Goal: Find contact information: Find contact information

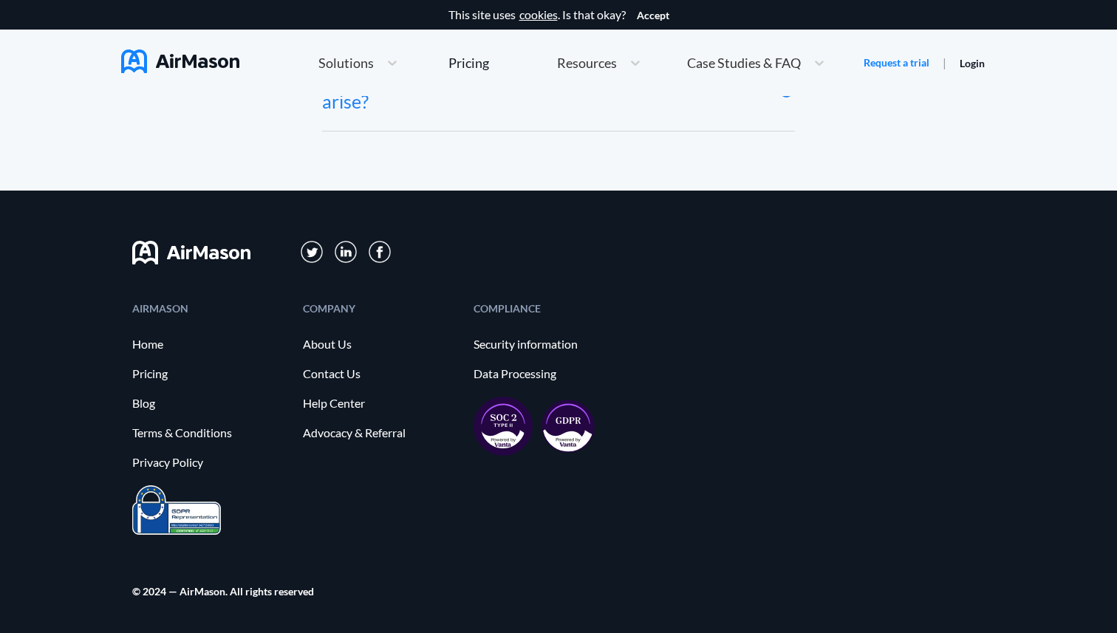
click at [503, 431] on img at bounding box center [502, 426] width 59 height 59
click at [533, 350] on link "Security information" at bounding box center [551, 344] width 156 height 13
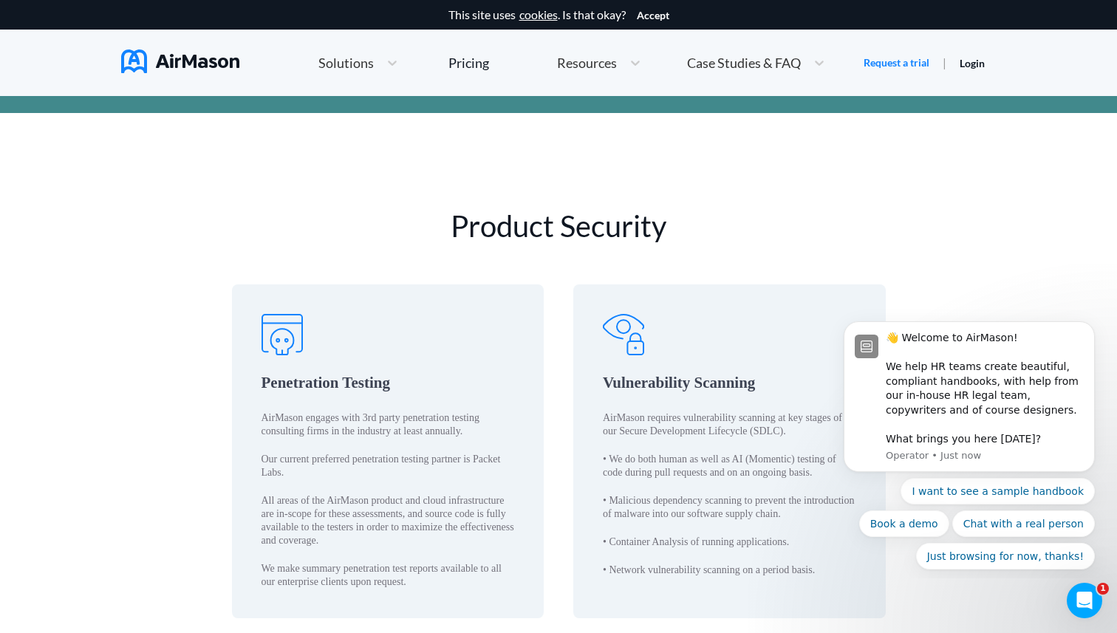
click at [394, 405] on div "Penetration Testing AirMason engages with 3rd party penetration testing consult…" at bounding box center [388, 450] width 312 height 333
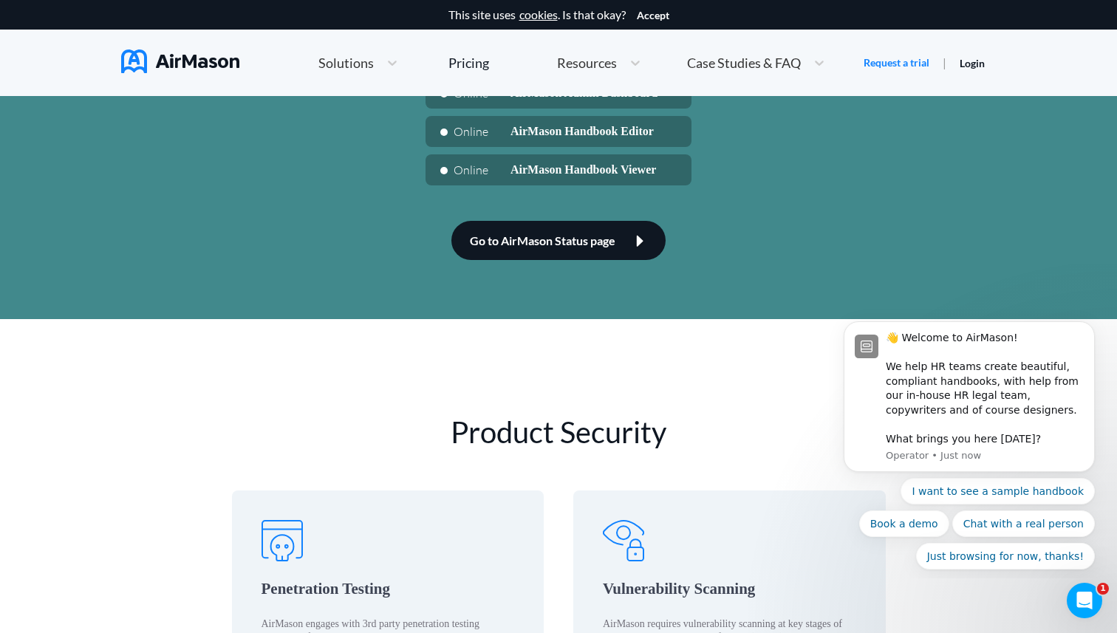
scroll to position [1937, 0]
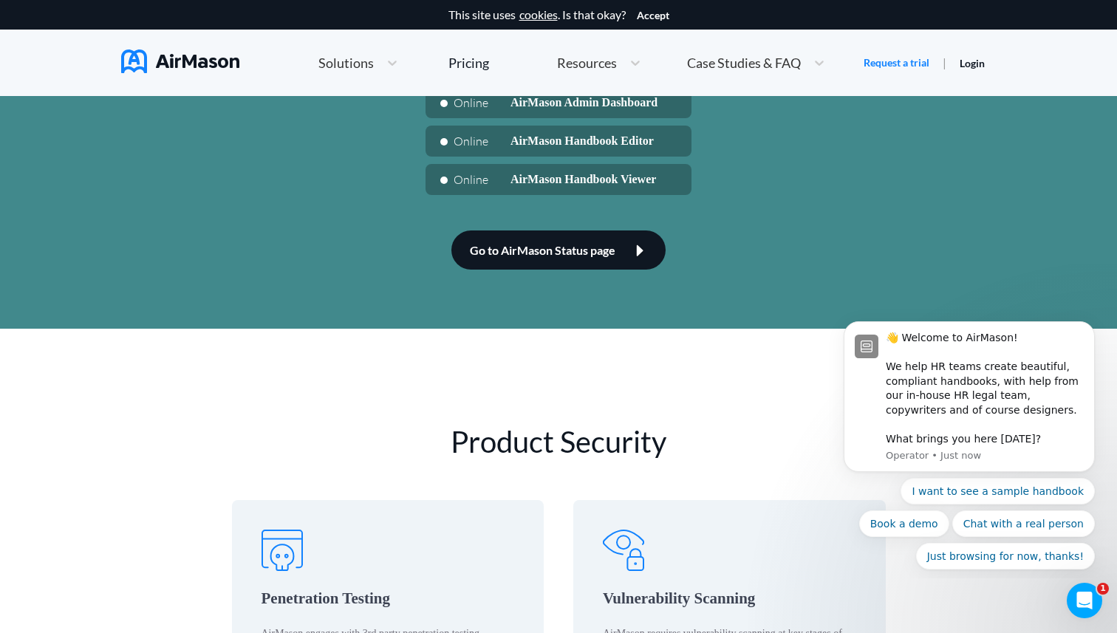
click at [592, 270] on link "Go to AirMason Status page" at bounding box center [558, 249] width 214 height 39
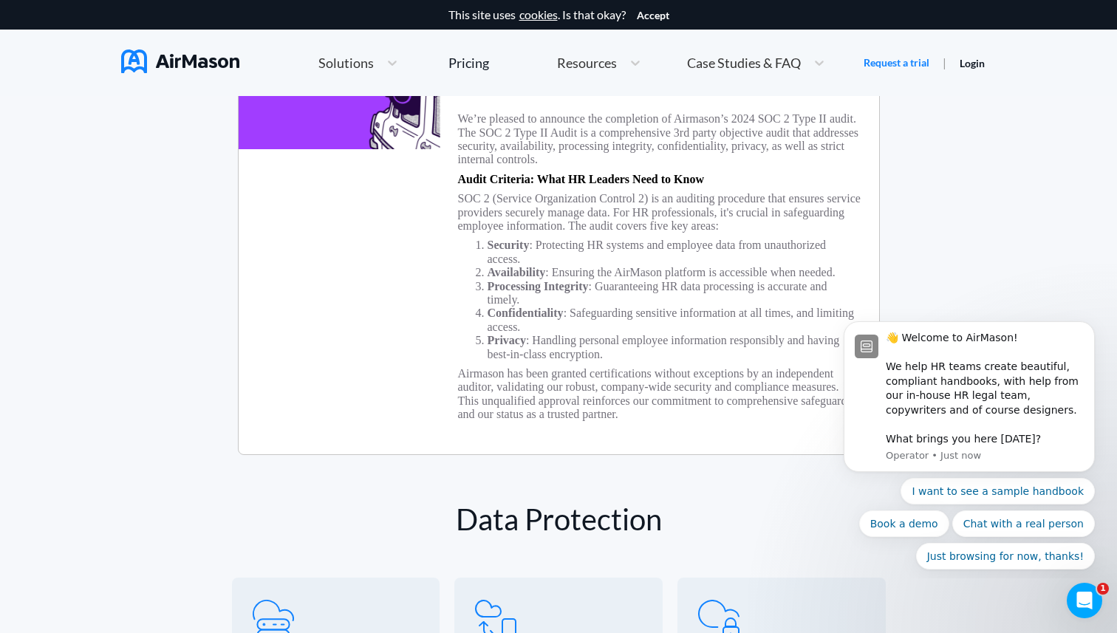
scroll to position [291, 0]
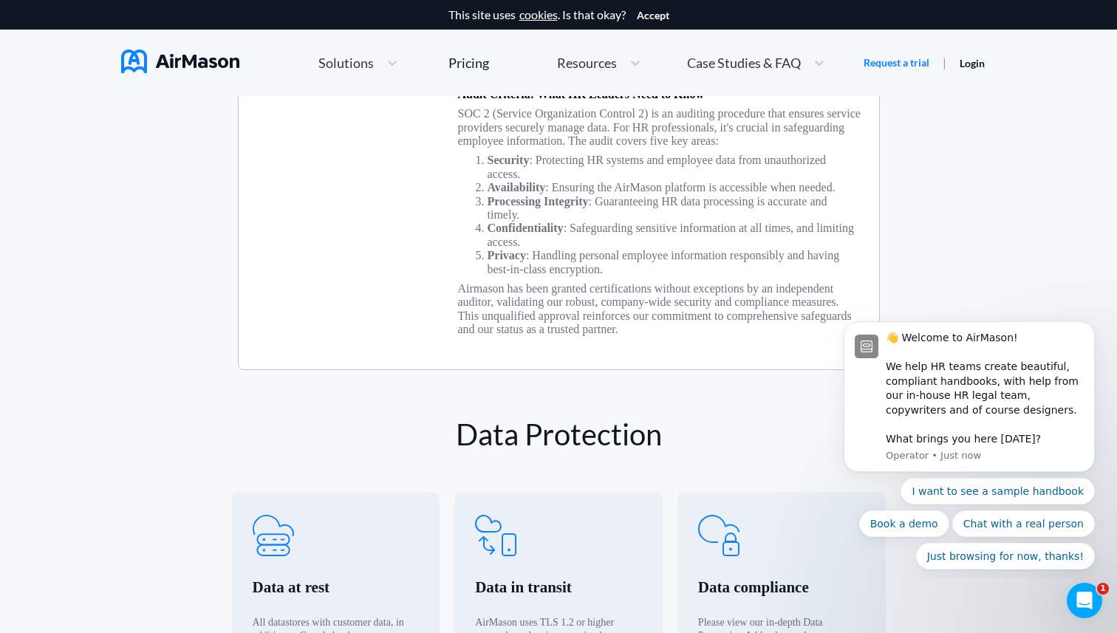
click at [542, 315] on h3 "Airmason has been granted certifications without exceptions by an independent a…" at bounding box center [659, 309] width 403 height 55
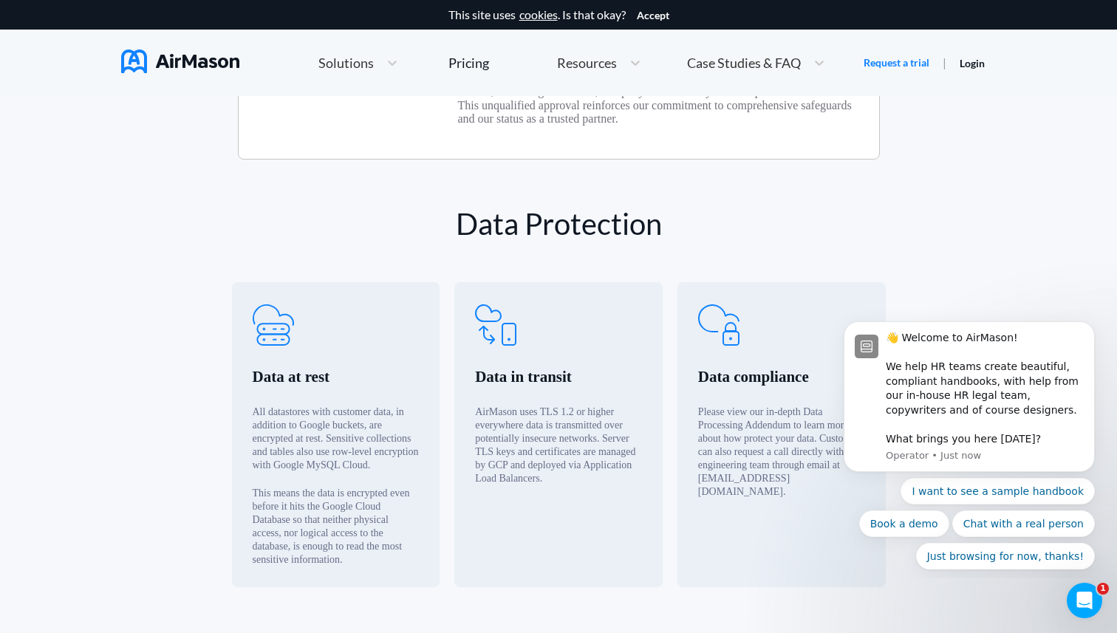
scroll to position [504, 0]
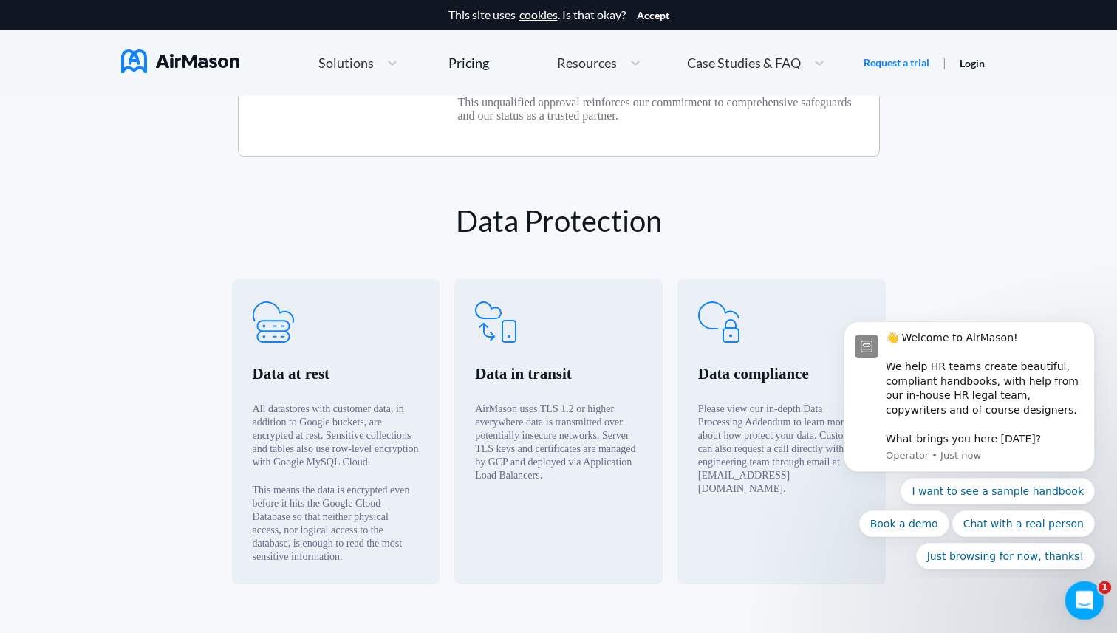
click at [1083, 608] on icon "Open Intercom Messenger" at bounding box center [1082, 598] width 24 height 24
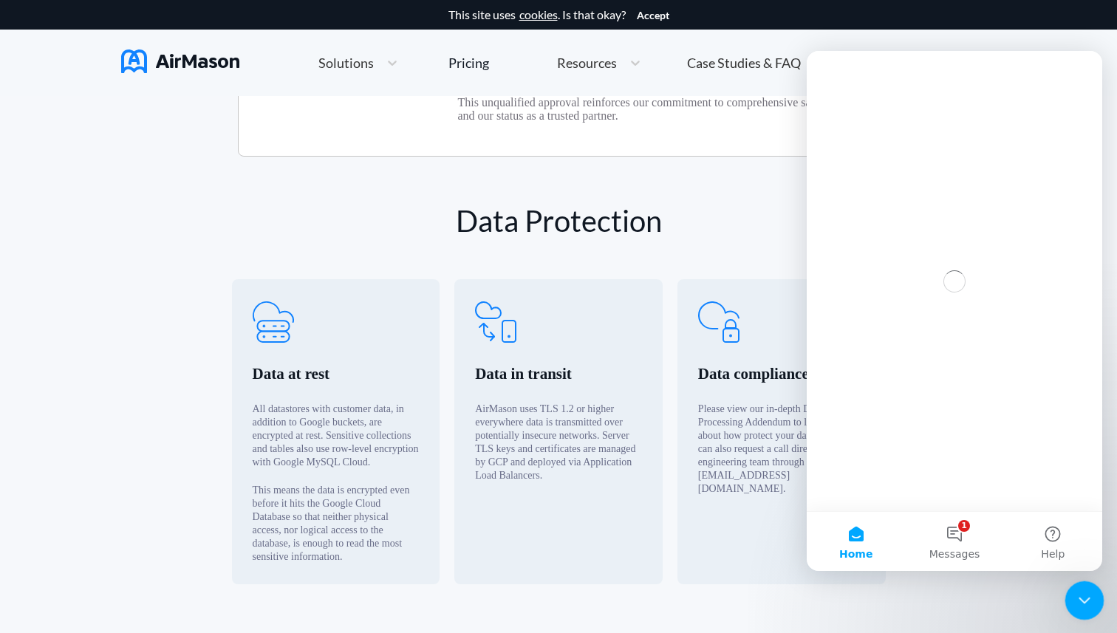
scroll to position [0, 0]
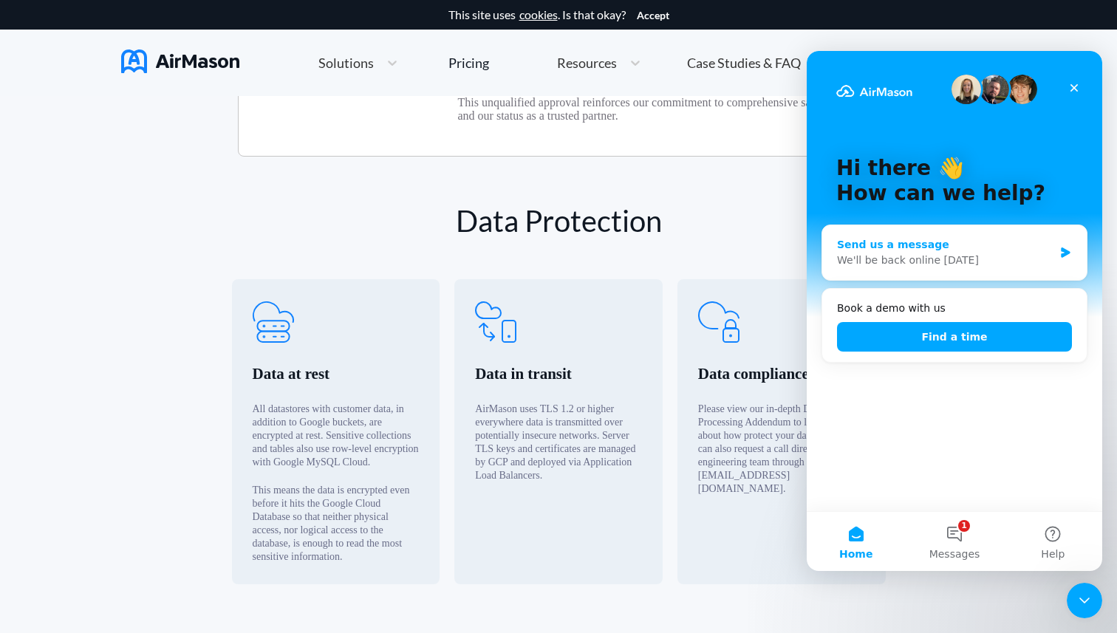
click at [965, 251] on div "Send us a message" at bounding box center [945, 245] width 216 height 16
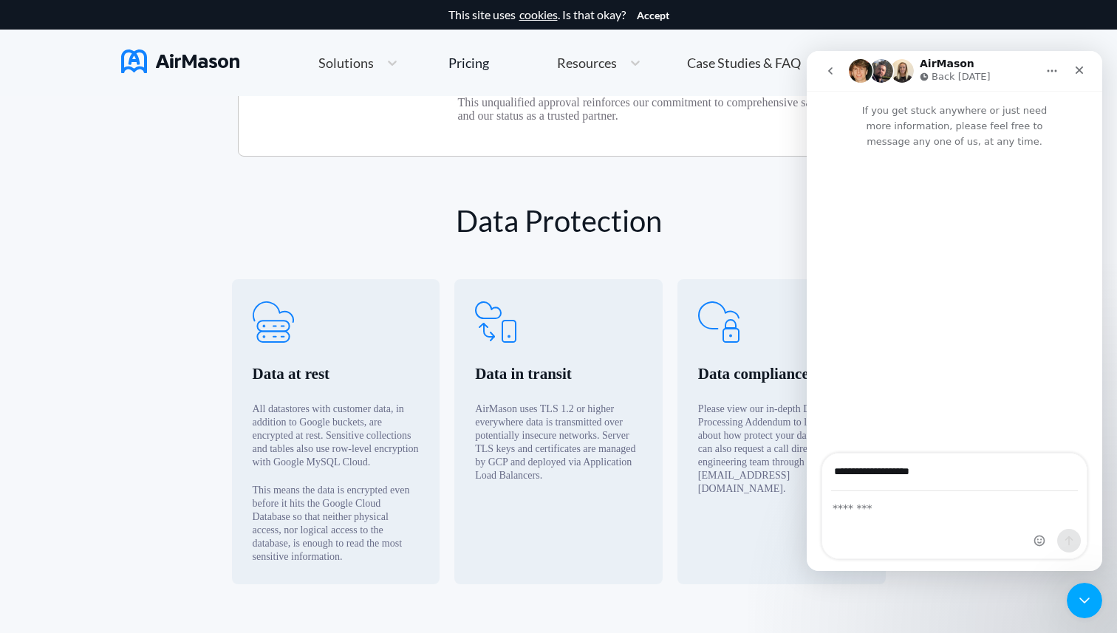
type input "**********"
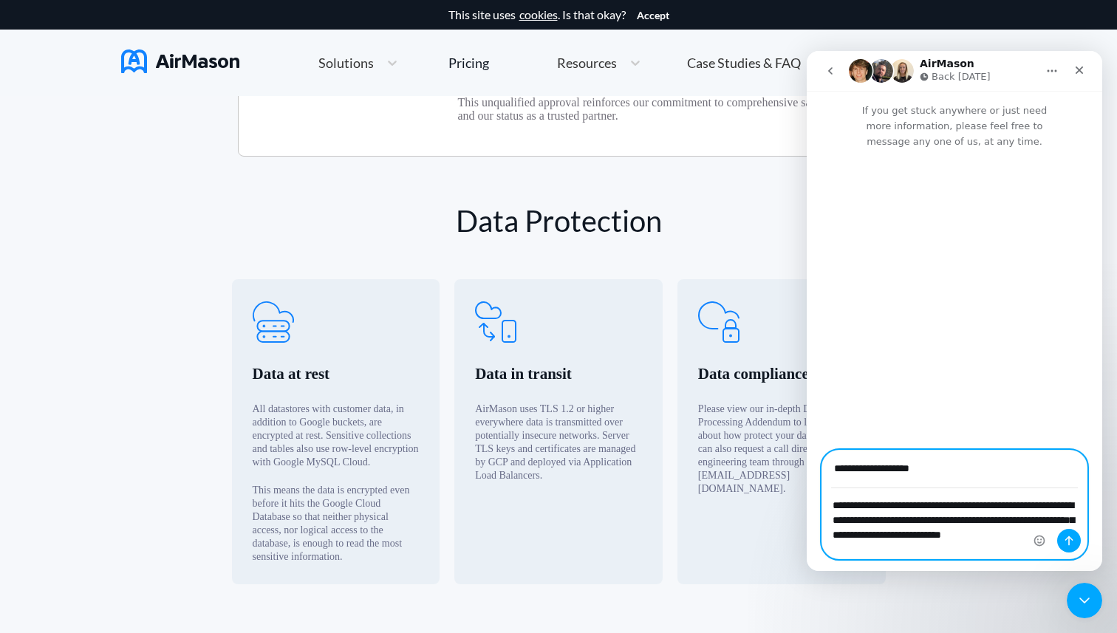
type textarea "**********"
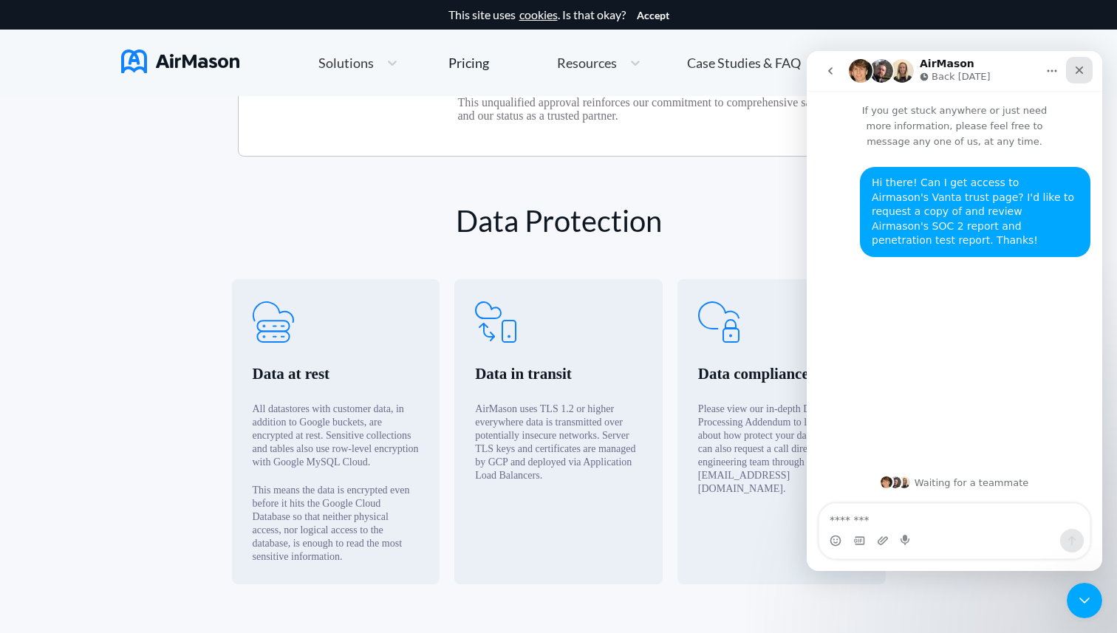
click at [1078, 78] on div "Close" at bounding box center [1079, 70] width 27 height 27
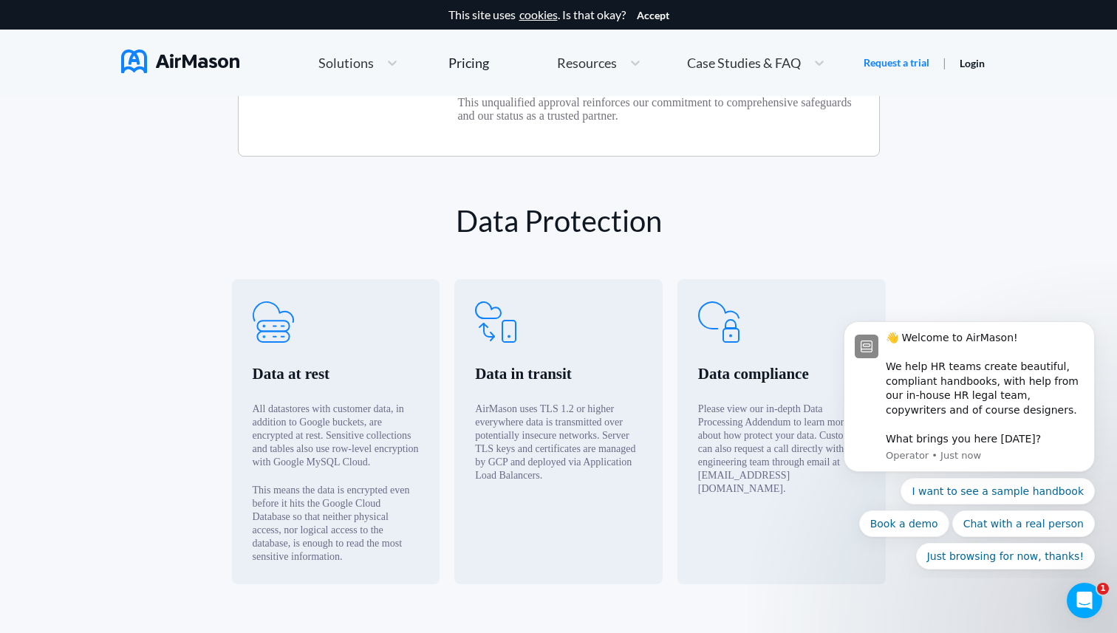
click at [729, 543] on div "Data compliance Please view our in-depth Data Processing Addendum to learn more…" at bounding box center [781, 431] width 208 height 304
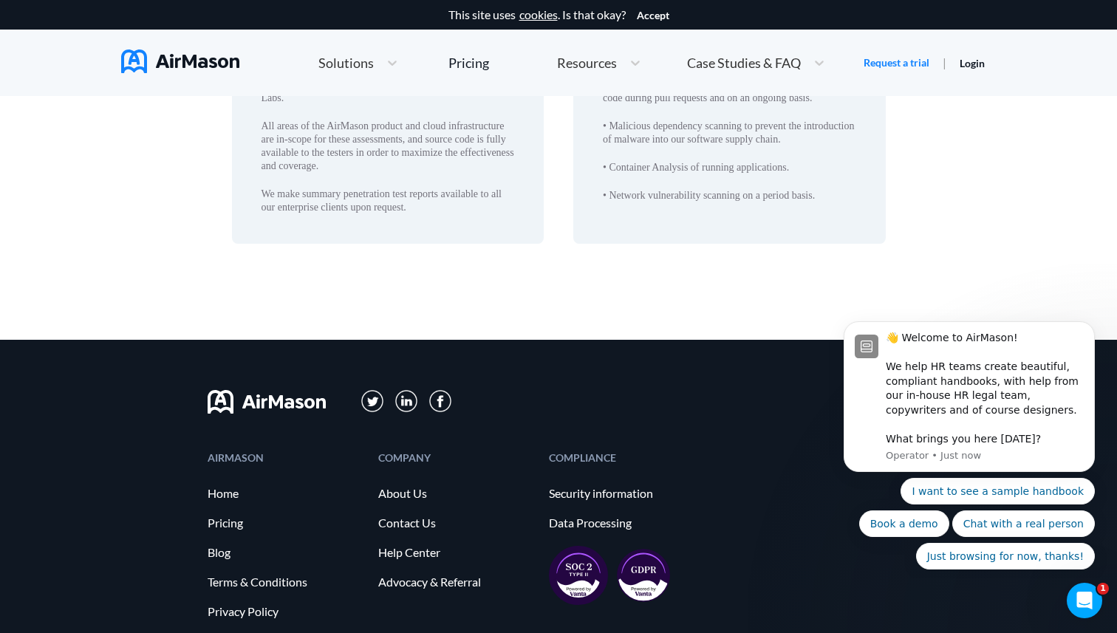
scroll to position [2719, 0]
